Goal: Book appointment/travel/reservation

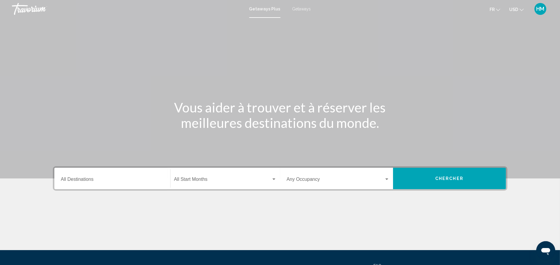
click at [309, 7] on span "Getaways" at bounding box center [301, 9] width 19 height 5
click at [97, 181] on input "Destination All Destinations" at bounding box center [112, 180] width 103 height 5
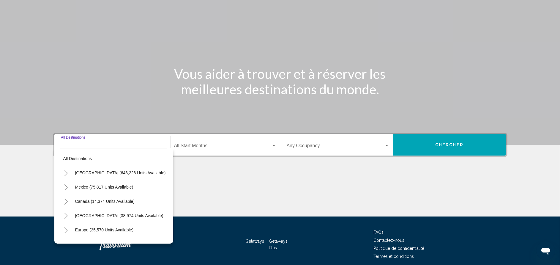
scroll to position [58, 0]
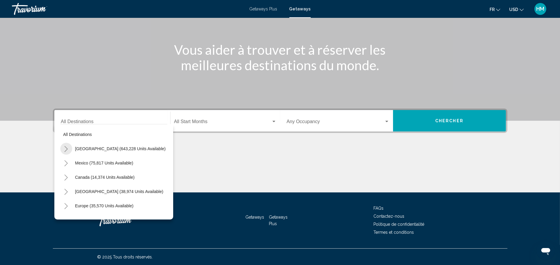
click at [66, 146] on icon "Toggle United States (643,228 units available)" at bounding box center [66, 149] width 4 height 6
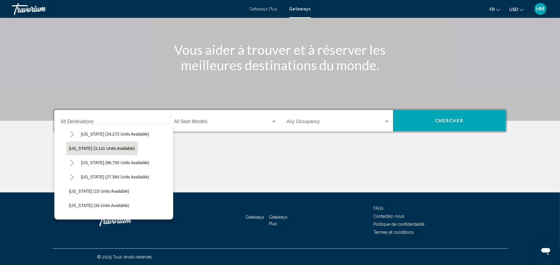
scroll to position [45, 0]
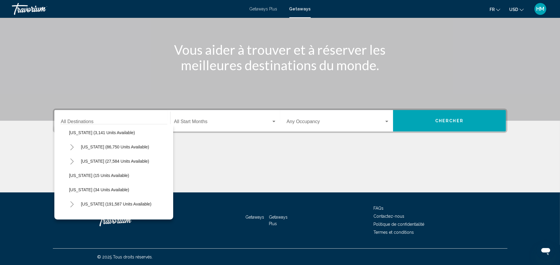
click at [75, 149] on button "Toggle California (86,750 units available)" at bounding box center [72, 147] width 12 height 12
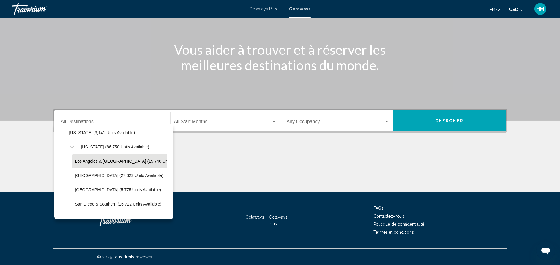
scroll to position [89, 0]
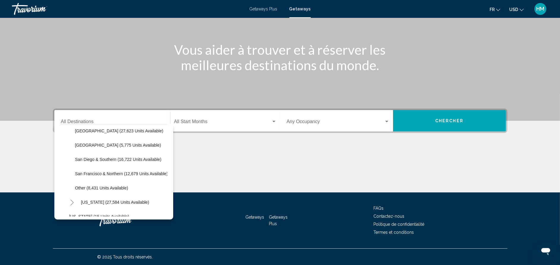
drag, startPoint x: 85, startPoint y: 160, endPoint x: 59, endPoint y: 155, distance: 27.3
click at [59, 155] on div "All destinations [GEOGRAPHIC_DATA] (643,228 units available) [US_STATE] (24,272…" at bounding box center [113, 171] width 119 height 95
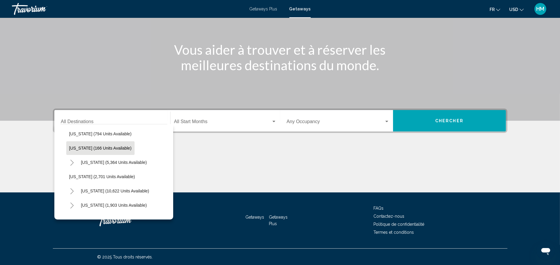
scroll to position [401, 0]
click at [74, 173] on icon "Toggle Nevada (10,622 units available)" at bounding box center [72, 176] width 4 height 6
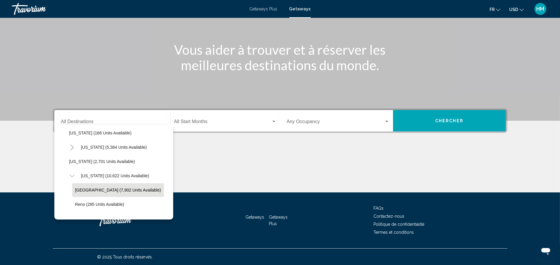
click at [94, 184] on button "[GEOGRAPHIC_DATA] (7,902 units available)" at bounding box center [118, 190] width 92 height 14
type input "**********"
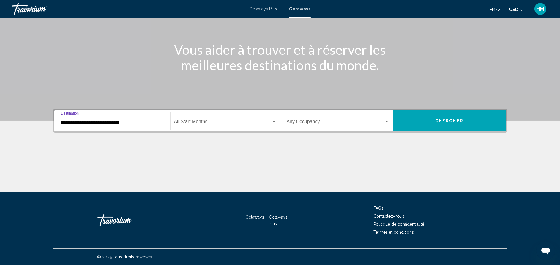
click at [219, 116] on div "Start Month All Start Months" at bounding box center [225, 120] width 103 height 19
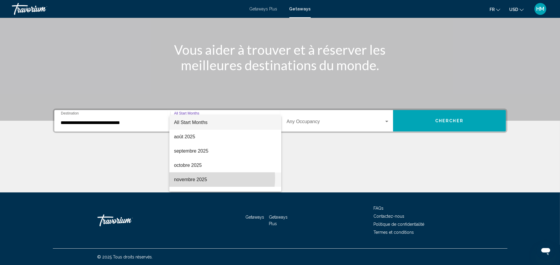
click at [208, 178] on span "novembre 2025" at bounding box center [225, 179] width 103 height 14
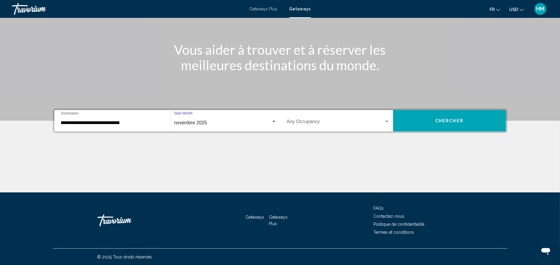
click at [335, 116] on div "Occupancy Any Occupancy" at bounding box center [338, 120] width 103 height 19
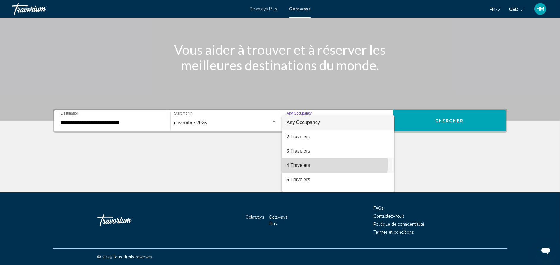
click at [324, 164] on span "4 Travelers" at bounding box center [338, 165] width 103 height 14
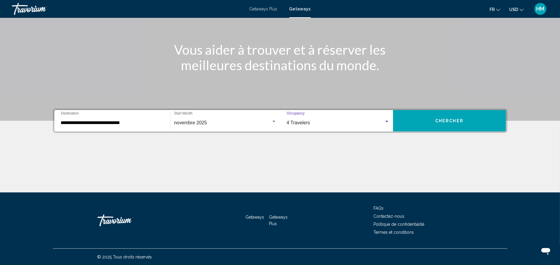
click at [450, 114] on button "Chercher" at bounding box center [449, 120] width 113 height 21
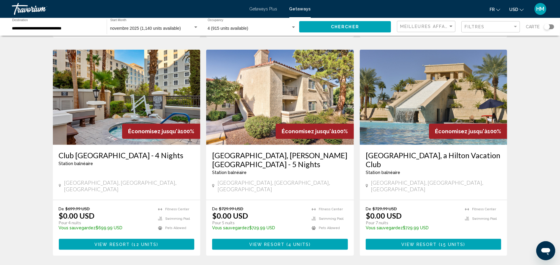
scroll to position [445, 0]
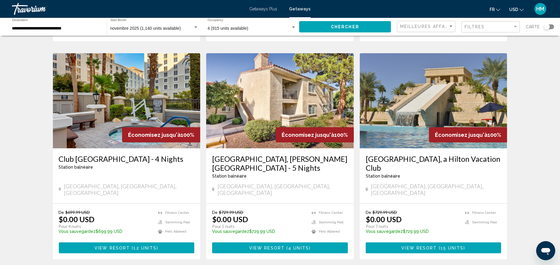
click at [411, 154] on h3 "[GEOGRAPHIC_DATA], a Hilton Vacation Club" at bounding box center [434, 163] width 136 height 18
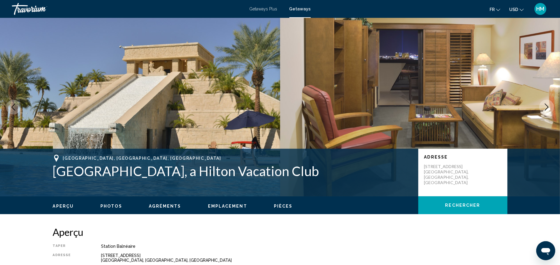
drag, startPoint x: 345, startPoint y: 199, endPoint x: 305, endPoint y: 231, distance: 51.8
click at [305, 231] on h2 "Aperçu" at bounding box center [280, 232] width 455 height 12
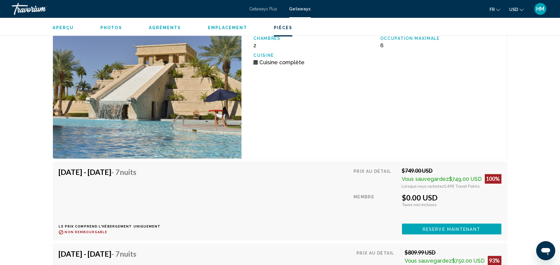
scroll to position [1323, 0]
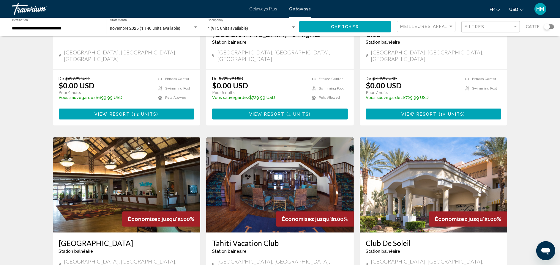
scroll to position [722, 0]
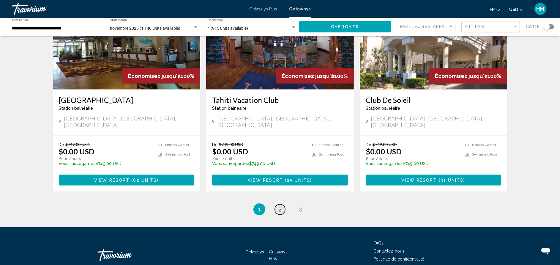
click at [280, 206] on span "2" at bounding box center [280, 209] width 3 height 7
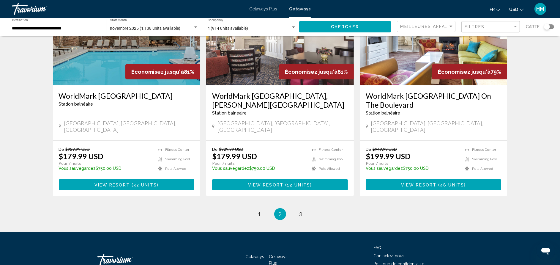
scroll to position [722, 0]
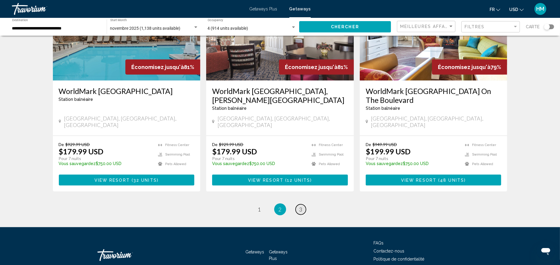
click at [298, 204] on link "page 3" at bounding box center [301, 209] width 10 height 10
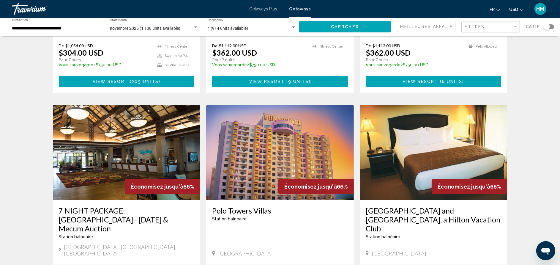
scroll to position [401, 0]
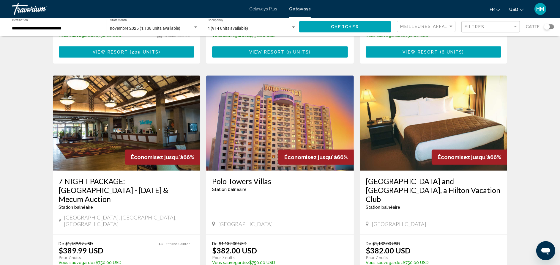
click at [259, 176] on h3 "Polo Towers Villas" at bounding box center [280, 180] width 136 height 9
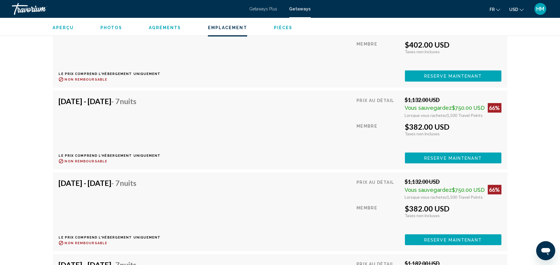
scroll to position [1114, 0]
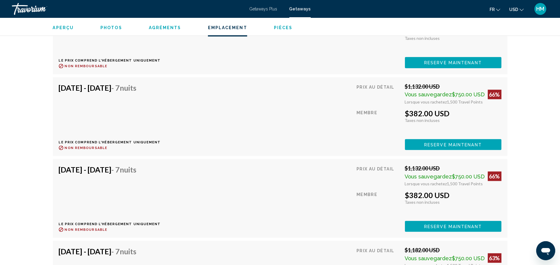
click at [454, 65] on span "Reserve maintenant" at bounding box center [453, 63] width 58 height 5
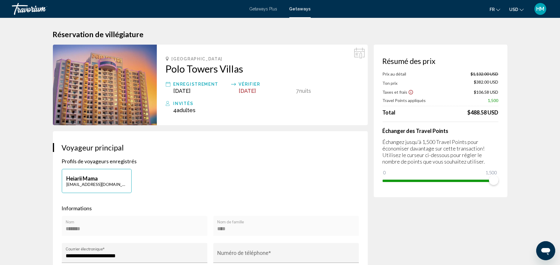
click at [261, 9] on span "Getaways Plus" at bounding box center [264, 9] width 28 height 5
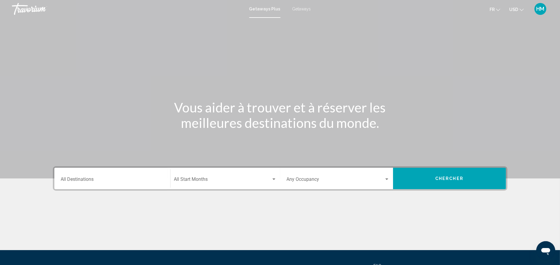
click at [108, 174] on div "Destination All Destinations" at bounding box center [112, 178] width 103 height 19
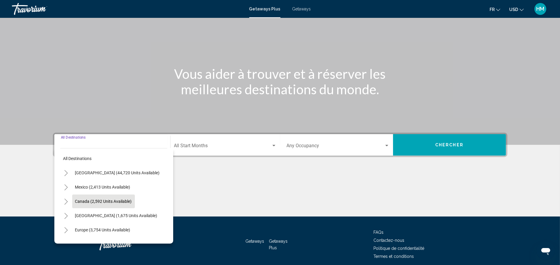
scroll to position [58, 0]
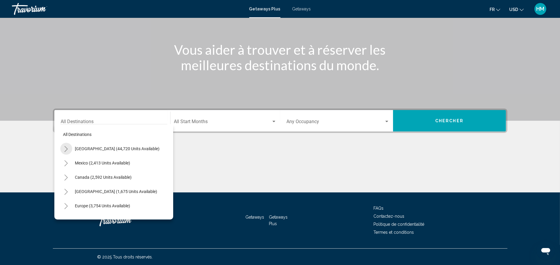
click at [66, 146] on icon "Toggle United States (44,720 units available)" at bounding box center [66, 149] width 4 height 6
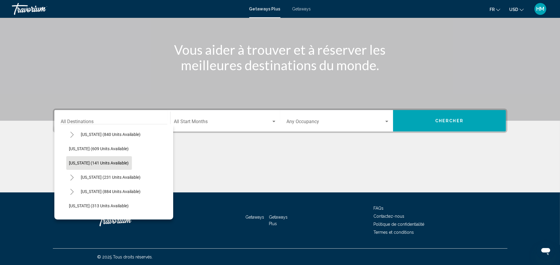
scroll to position [312, 0]
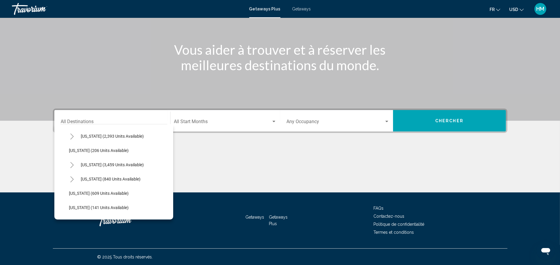
click at [73, 163] on icon "Toggle Nevada (3,459 units available)" at bounding box center [72, 165] width 4 height 6
click at [108, 182] on button "[GEOGRAPHIC_DATA] (1,368 units available)" at bounding box center [116, 179] width 88 height 14
type input "**********"
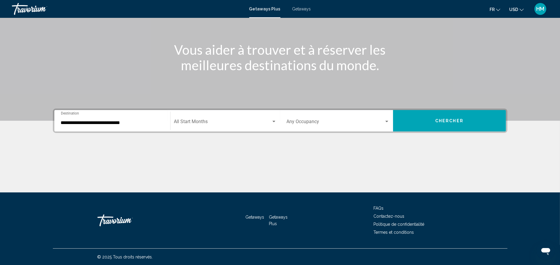
click at [212, 116] on div "Start Month All Start Months" at bounding box center [225, 120] width 103 height 19
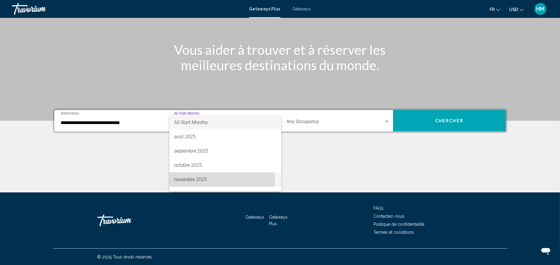
click at [206, 178] on span "novembre 2025" at bounding box center [225, 179] width 103 height 14
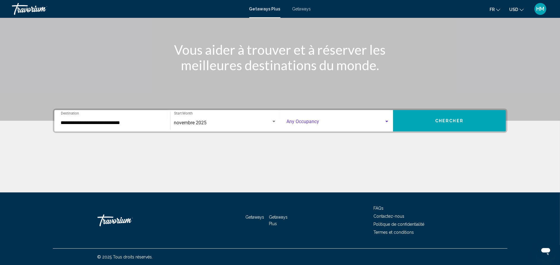
click at [308, 121] on span "Search widget" at bounding box center [335, 122] width 97 height 5
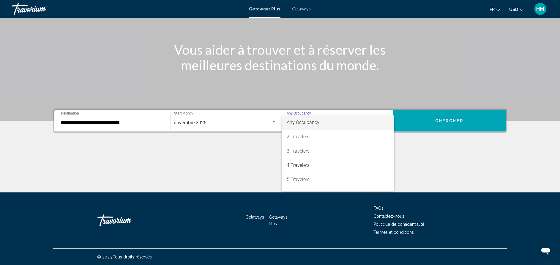
click at [323, 89] on div at bounding box center [280, 132] width 560 height 265
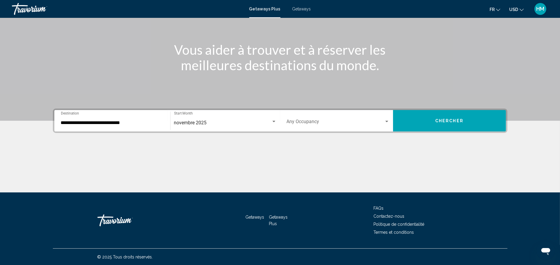
click at [314, 122] on span "Search widget" at bounding box center [335, 122] width 97 height 5
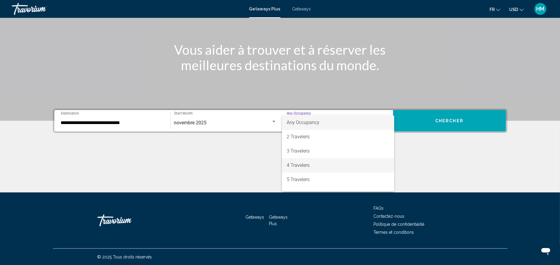
click at [301, 168] on span "4 Travelers" at bounding box center [338, 165] width 103 height 14
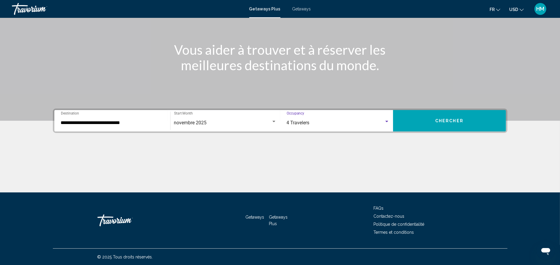
click at [460, 108] on div "**********" at bounding box center [280, 120] width 455 height 24
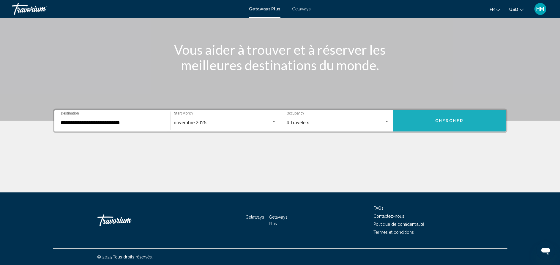
click at [456, 125] on button "Chercher" at bounding box center [449, 120] width 113 height 21
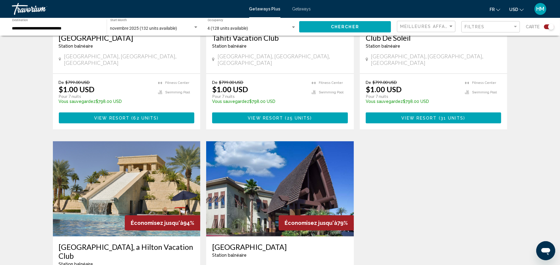
scroll to position [401, 0]
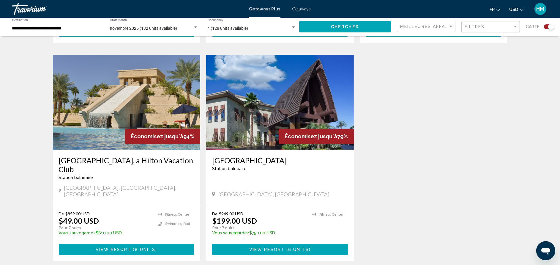
click at [81, 157] on h3 "[GEOGRAPHIC_DATA], a Hilton Vacation Club" at bounding box center [127, 165] width 136 height 18
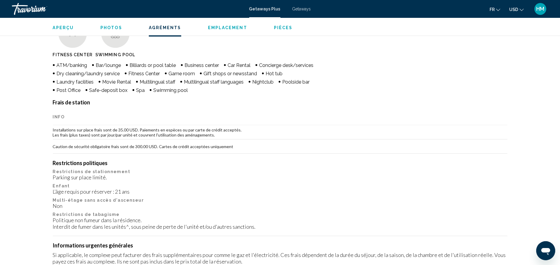
scroll to position [426, 0]
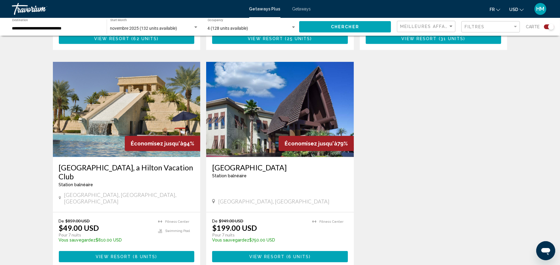
scroll to position [483, 0]
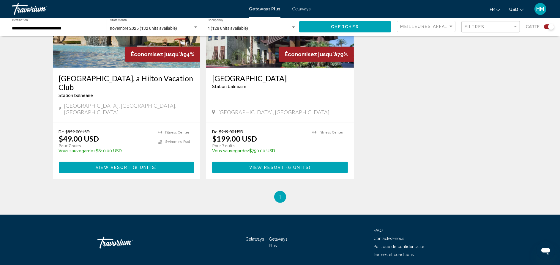
drag, startPoint x: 295, startPoint y: 151, endPoint x: 528, endPoint y: 144, distance: 233.6
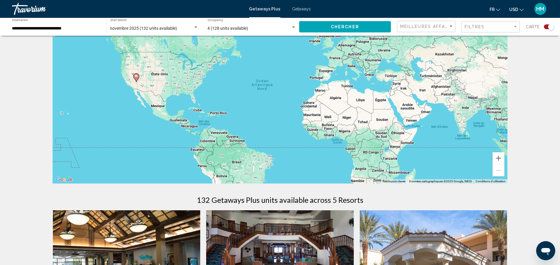
scroll to position [0, 0]
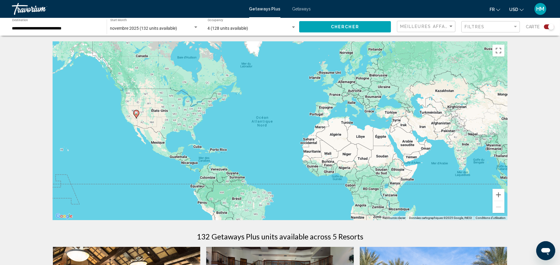
click at [252, 32] on div "4 (128 units available) Occupancy Any Occupancy" at bounding box center [252, 27] width 89 height 16
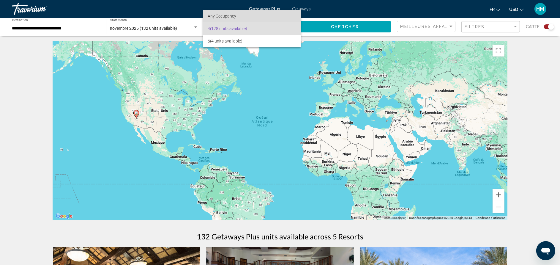
click at [246, 16] on span "Any Occupancy" at bounding box center [252, 16] width 89 height 12
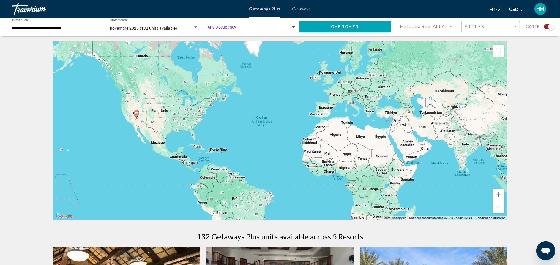
click at [339, 26] on span "Chercher" at bounding box center [345, 27] width 28 height 5
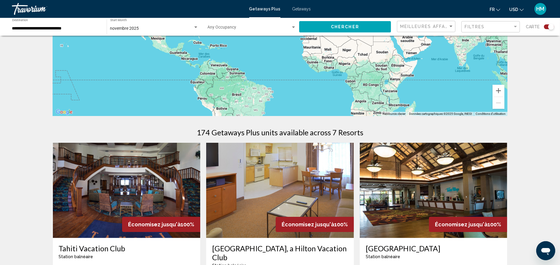
scroll to position [178, 0]
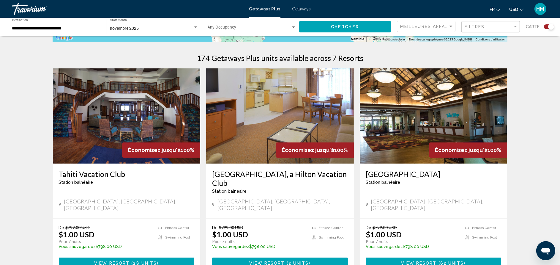
click at [268, 175] on h3 "[GEOGRAPHIC_DATA], a Hilton Vacation Club" at bounding box center [280, 178] width 136 height 18
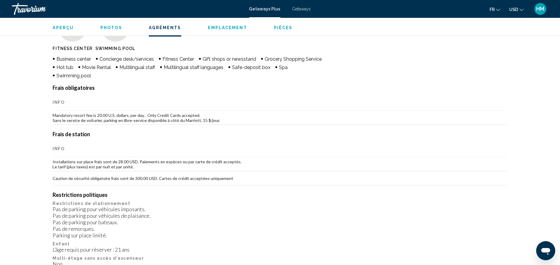
scroll to position [490, 0]
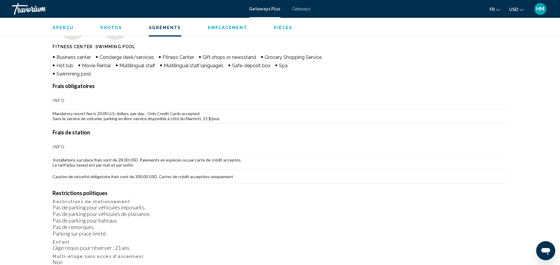
drag, startPoint x: 264, startPoint y: 196, endPoint x: 238, endPoint y: 214, distance: 31.6
click at [238, 214] on div "Pas de parking pour véhicules imposants. Pas de parking pour véhicules [PERSON_…" at bounding box center [280, 220] width 455 height 33
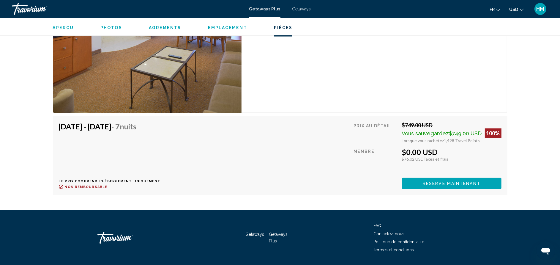
scroll to position [1116, 0]
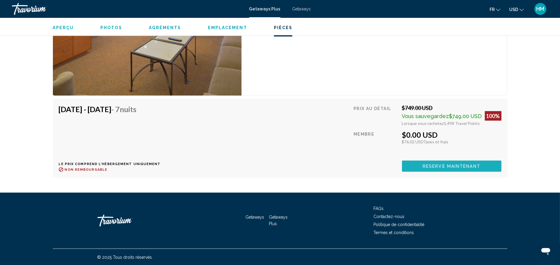
click at [491, 163] on button "Reserve maintenant" at bounding box center [452, 165] width 100 height 11
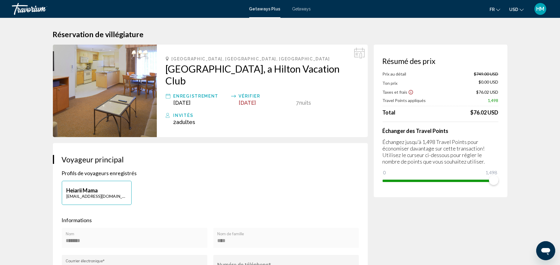
click at [299, 7] on span "Getaways" at bounding box center [301, 9] width 19 height 5
